Goal: Check status: Check status

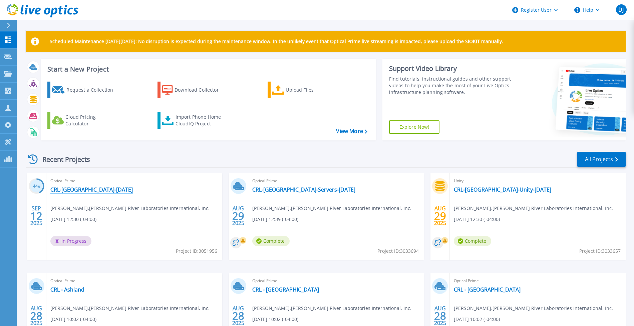
click at [120, 191] on link "CRL-[GEOGRAPHIC_DATA]-[DATE]" at bounding box center [91, 189] width 82 height 7
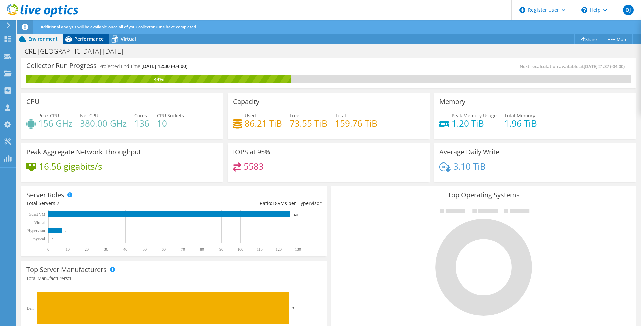
click at [85, 36] on span "Performance" at bounding box center [88, 39] width 29 height 6
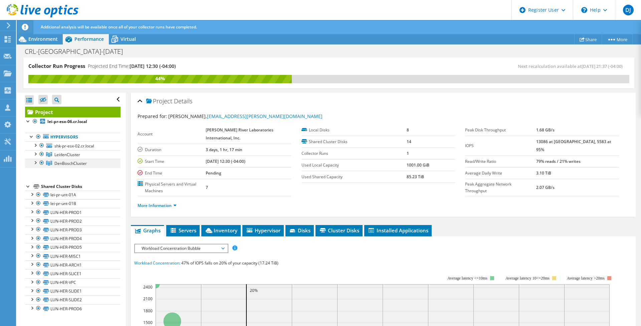
click at [35, 162] on div at bounding box center [35, 162] width 7 height 7
click at [33, 151] on div at bounding box center [35, 153] width 7 height 7
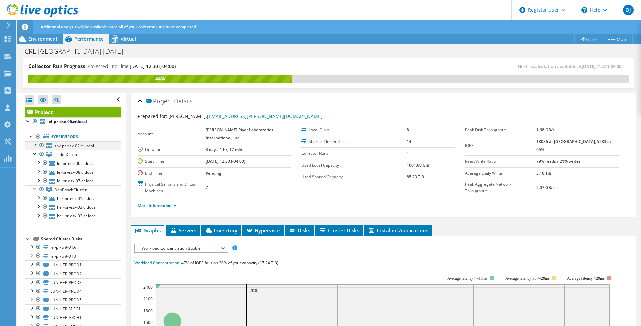
click at [38, 145] on div at bounding box center [35, 144] width 7 height 7
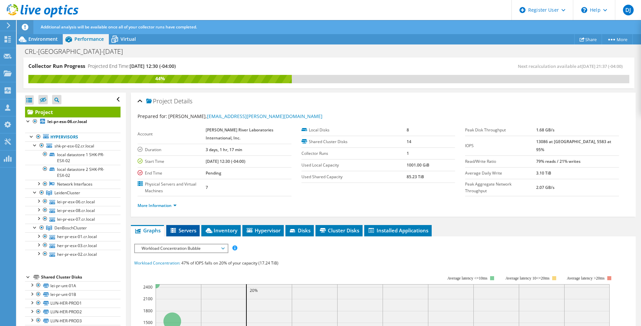
click at [181, 229] on span "Servers" at bounding box center [183, 230] width 27 height 7
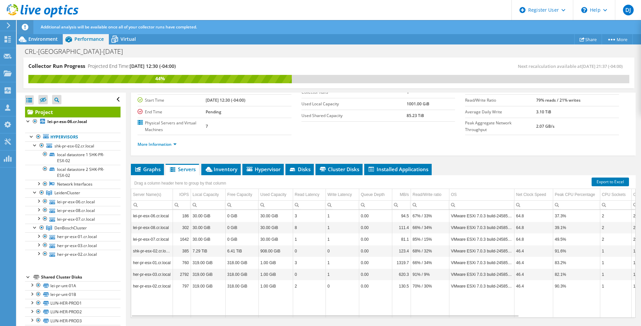
scroll to position [76, 0]
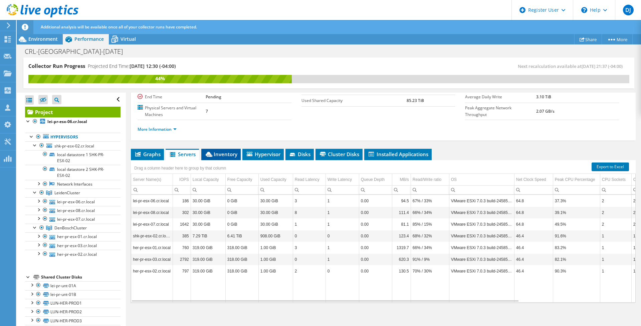
click at [227, 154] on span "Inventory" at bounding box center [221, 154] width 33 height 7
